Goal: Task Accomplishment & Management: Use online tool/utility

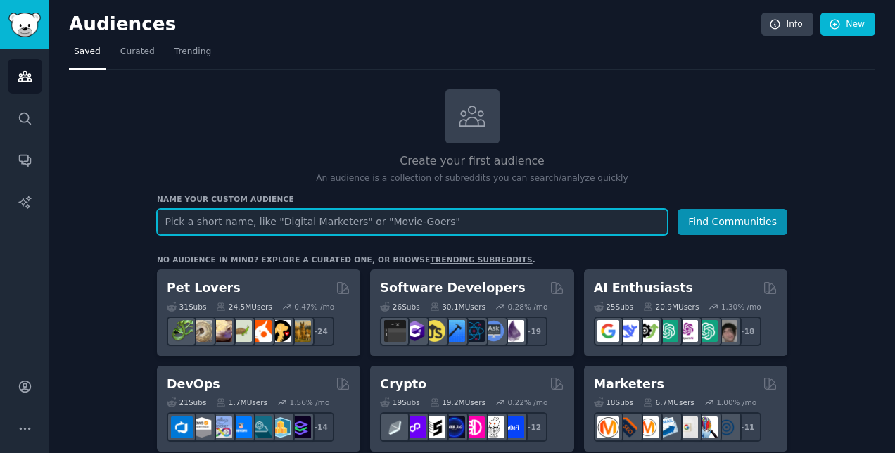
click at [236, 220] on input "text" at bounding box center [412, 222] width 511 height 26
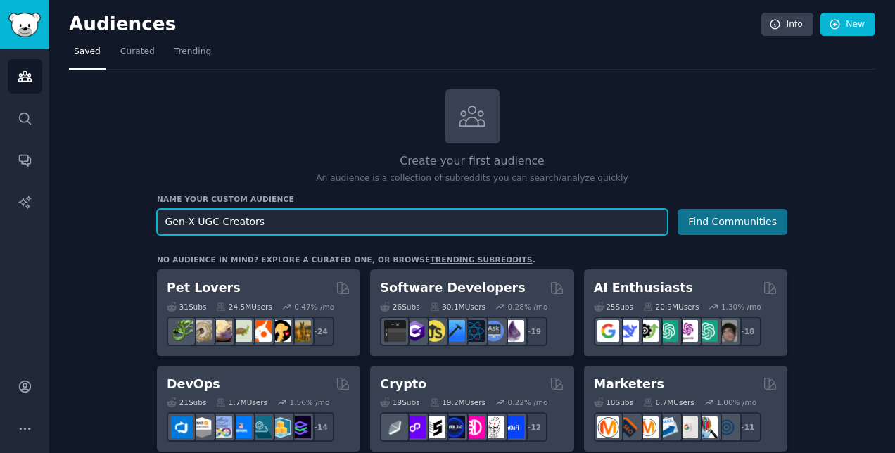
type input "Gen-X UGC Creators"
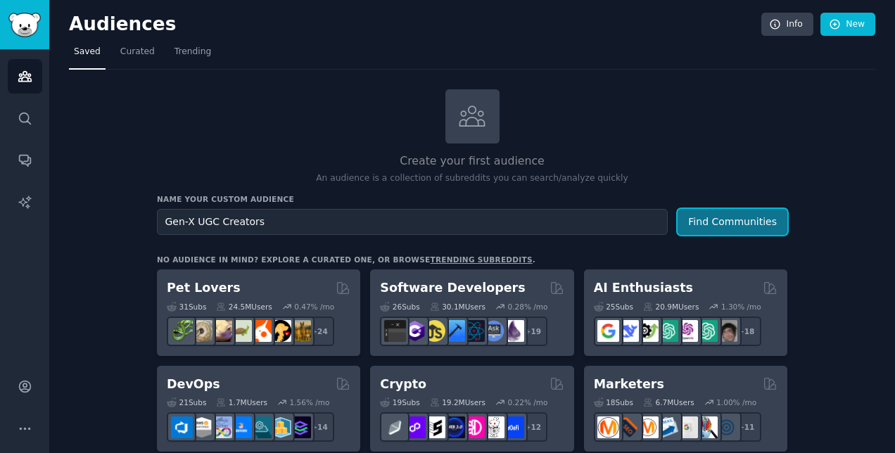
click at [718, 216] on button "Find Communities" at bounding box center [733, 222] width 110 height 26
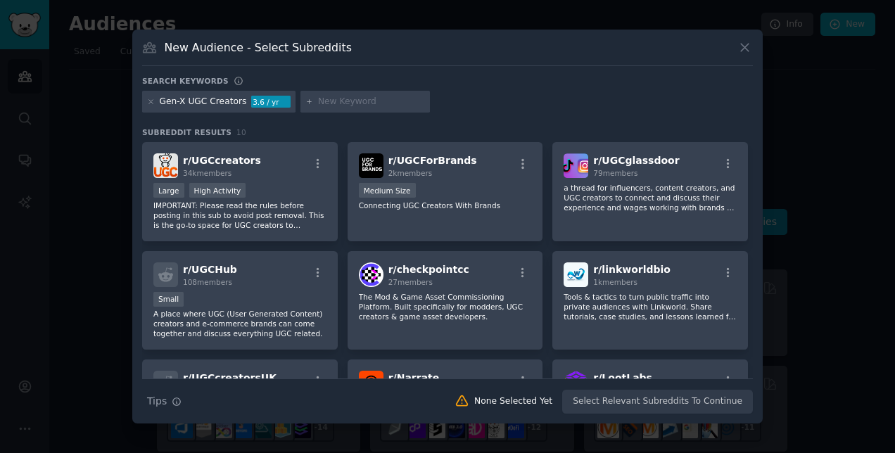
click at [748, 168] on div "r/ UGCcreators 34k members Large High Activity IMPORTANT: Please read the rules…" at bounding box center [447, 337] width 611 height 391
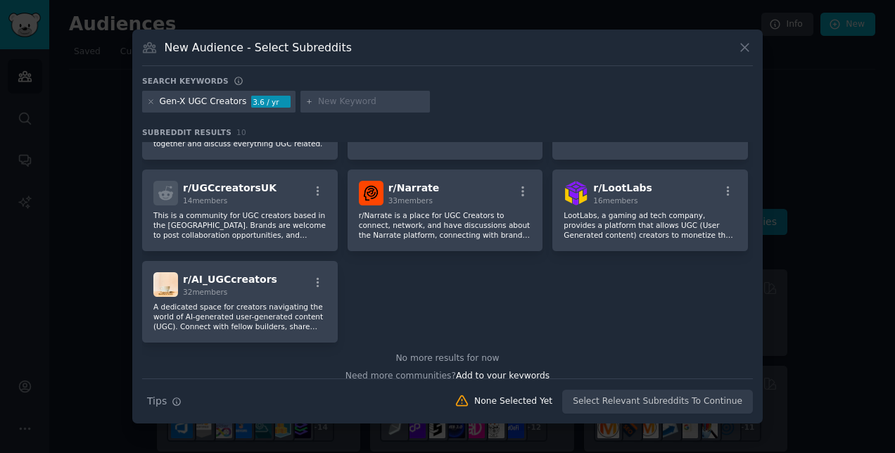
scroll to position [203, 0]
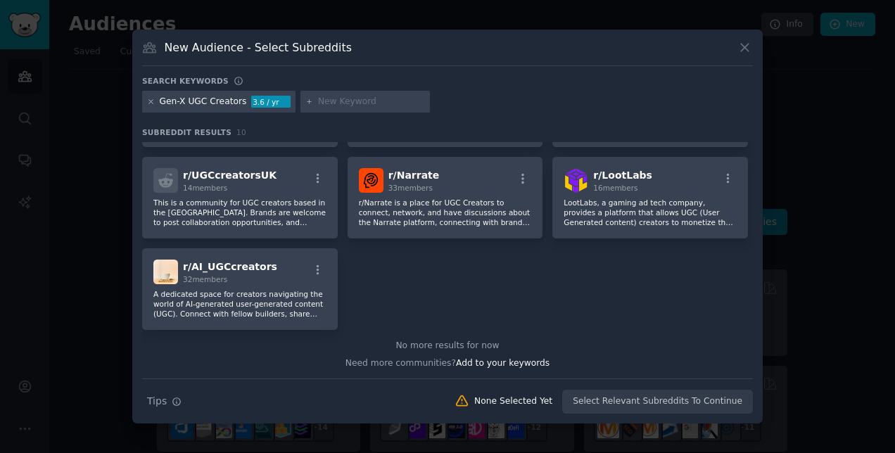
click at [151, 99] on icon at bounding box center [151, 102] width 8 height 8
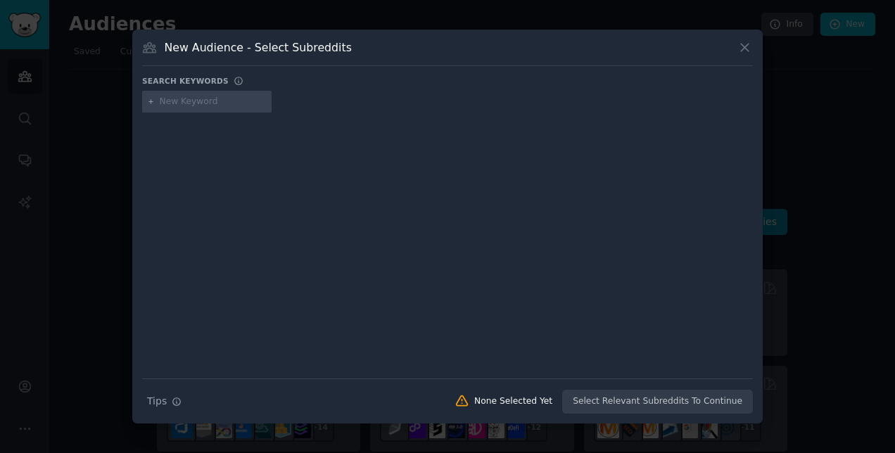
click at [179, 98] on input "text" at bounding box center [213, 102] width 107 height 13
type input "UGC for brands"
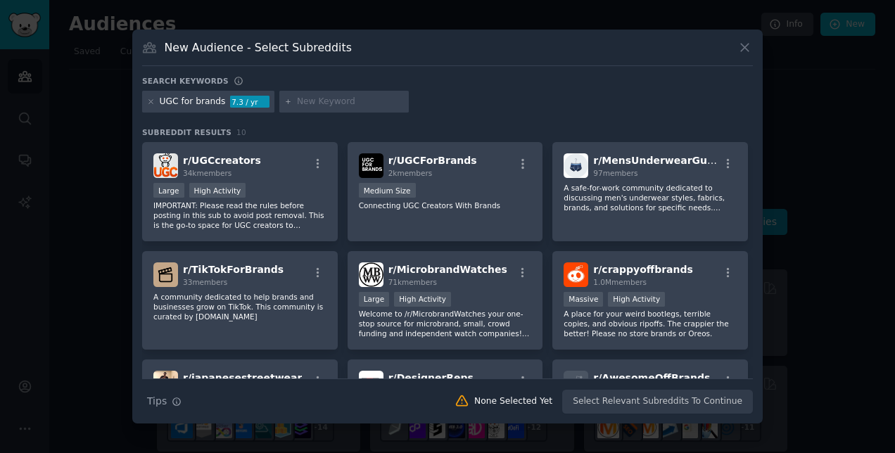
click at [699, 116] on div "UGC for brands 7.3 / yr" at bounding box center [447, 104] width 611 height 27
click at [153, 101] on icon at bounding box center [151, 102] width 8 height 8
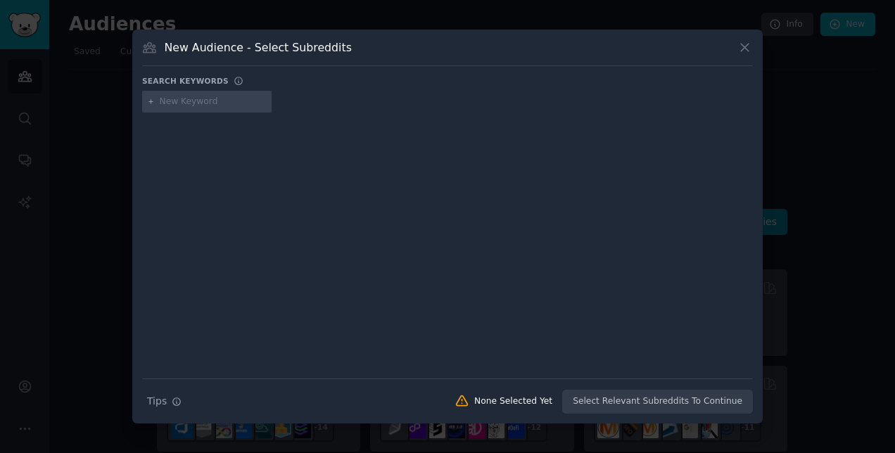
click at [172, 101] on input "text" at bounding box center [213, 102] width 107 height 13
type input "UGC"
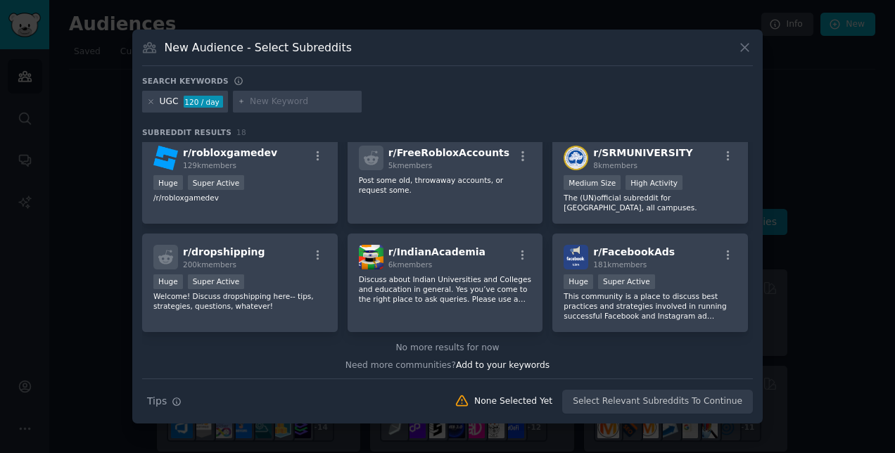
scroll to position [445, 0]
